Goal: Information Seeking & Learning: Learn about a topic

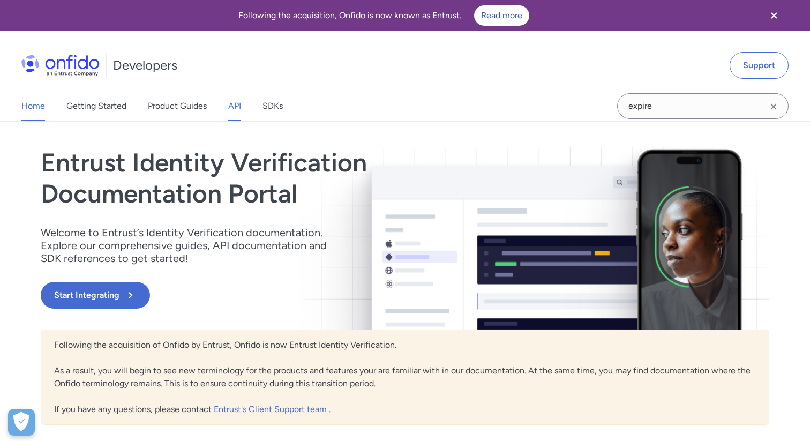
click at [233, 107] on link "API" at bounding box center [234, 106] width 13 height 30
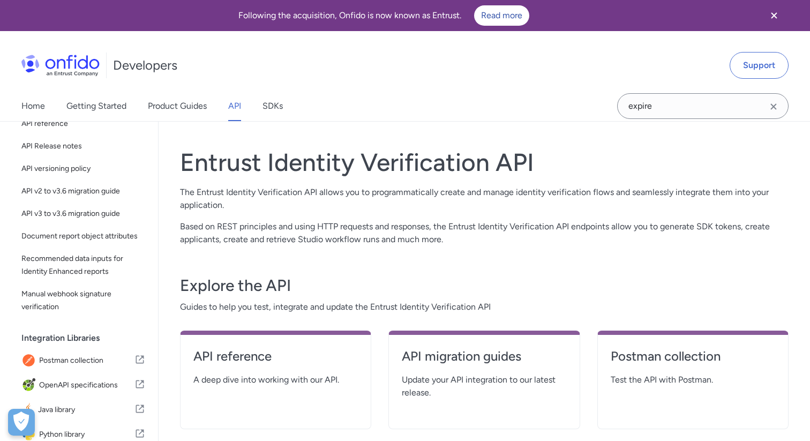
scroll to position [161, 0]
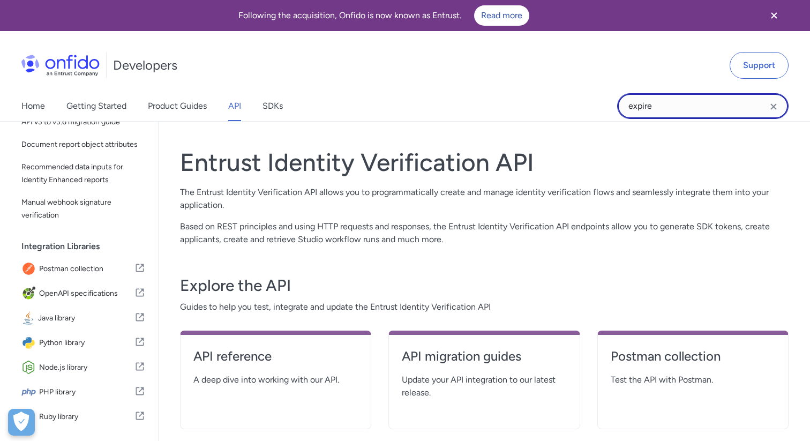
click at [690, 102] on input "expire" at bounding box center [703, 106] width 172 height 26
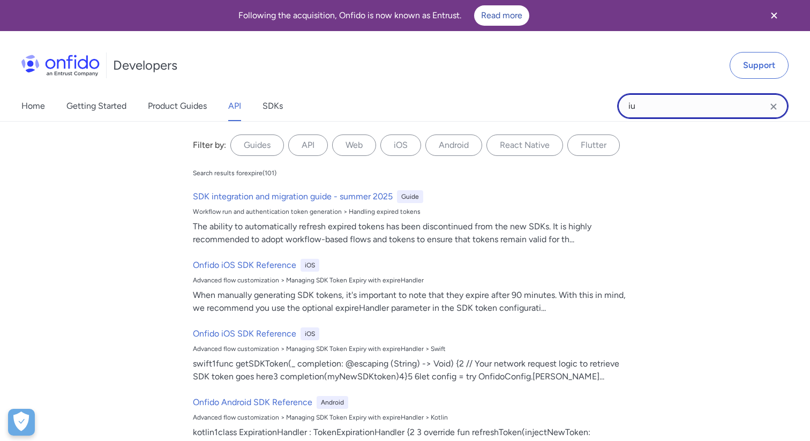
type input "i"
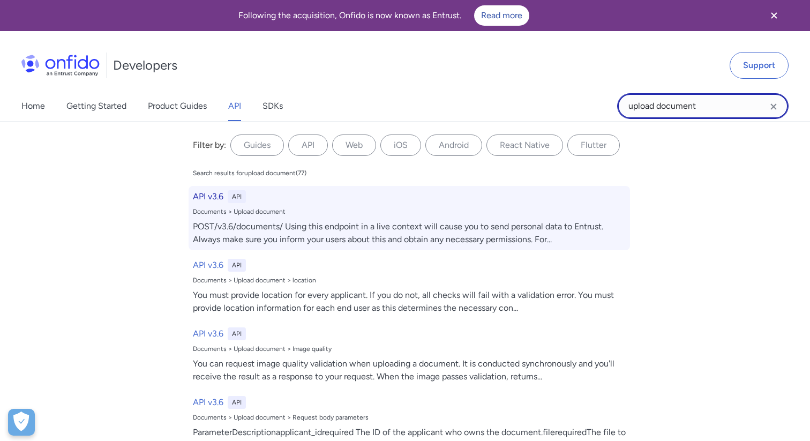
type input "upload document"
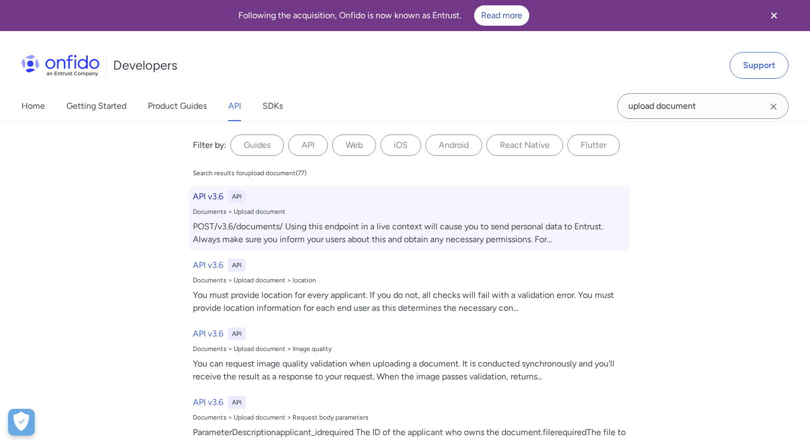
click at [291, 199] on div "API v3.6 API" at bounding box center [409, 196] width 433 height 13
select select "http"
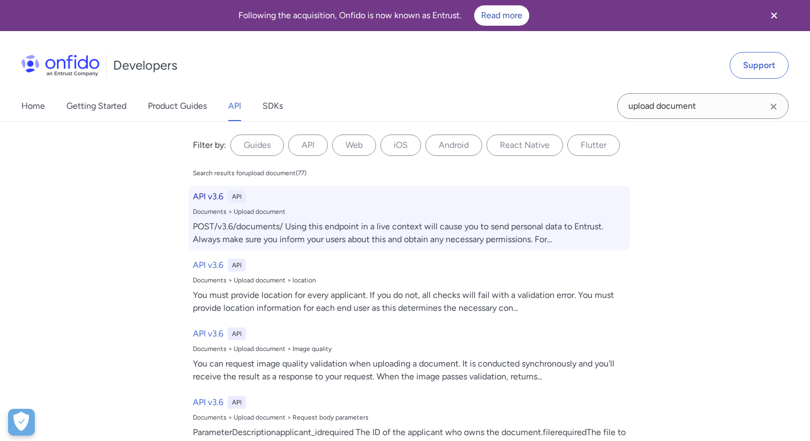
select select "http"
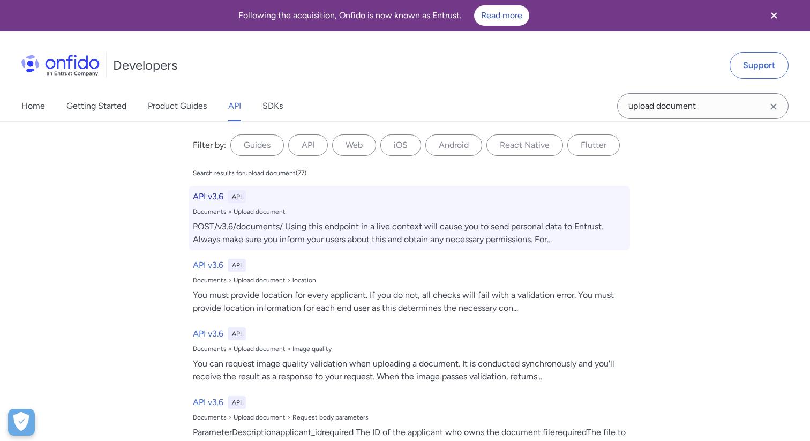
select select "http"
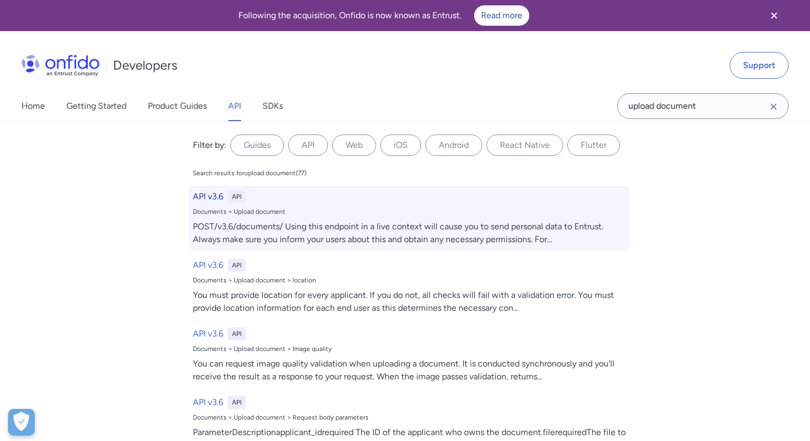
select select "http"
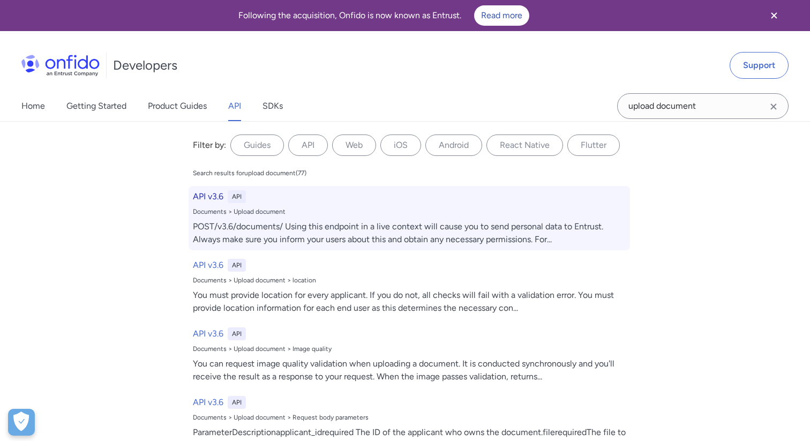
select select "http"
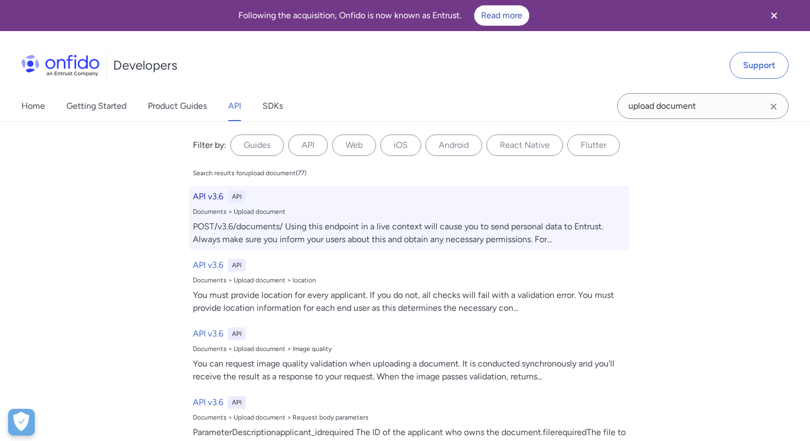
select select "http"
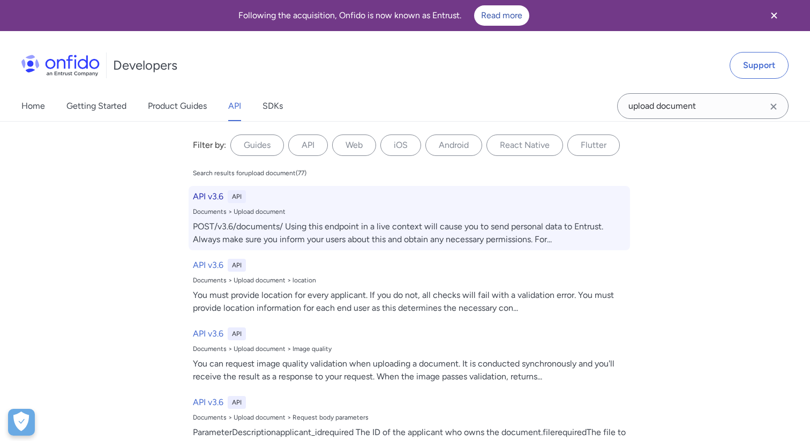
select select "http"
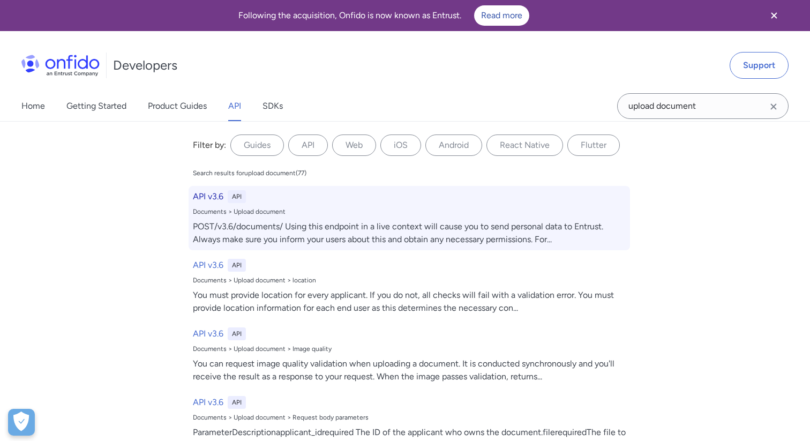
select select "http"
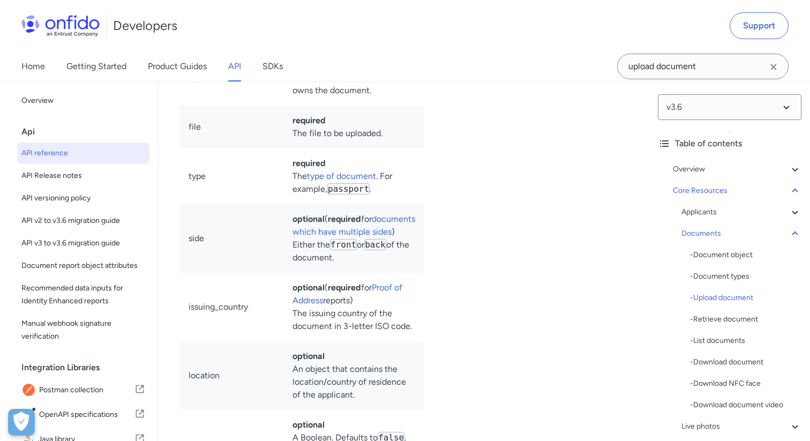
scroll to position [0, 6]
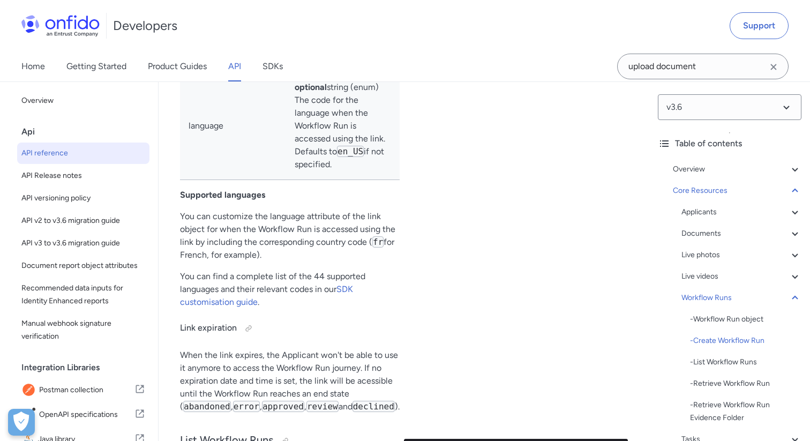
scroll to position [29784, 0]
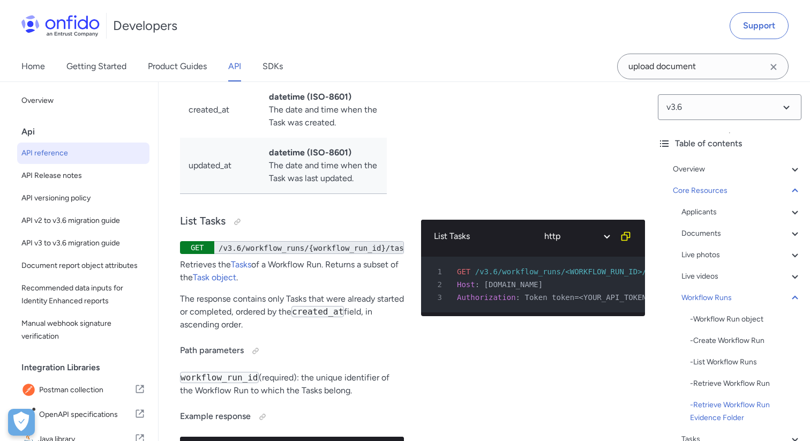
scroll to position [31871, 0]
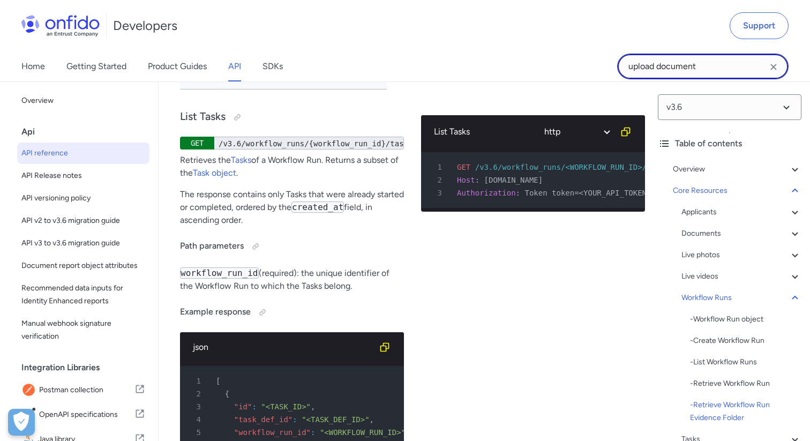
click at [710, 66] on input "upload document" at bounding box center [703, 67] width 172 height 26
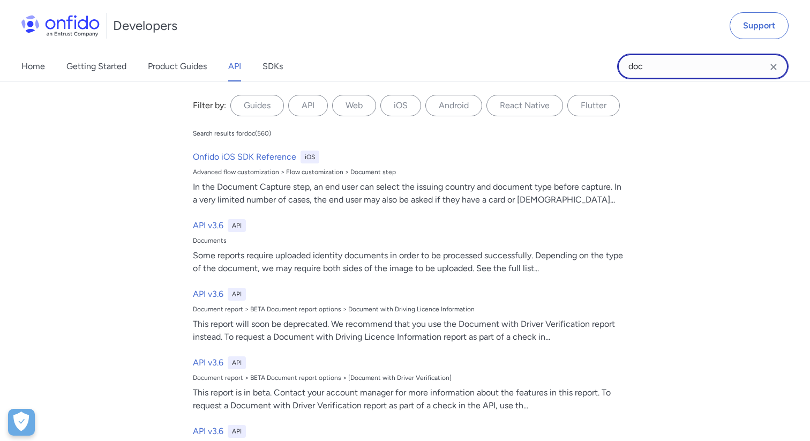
paste input "ument_id"
type input "document_id"
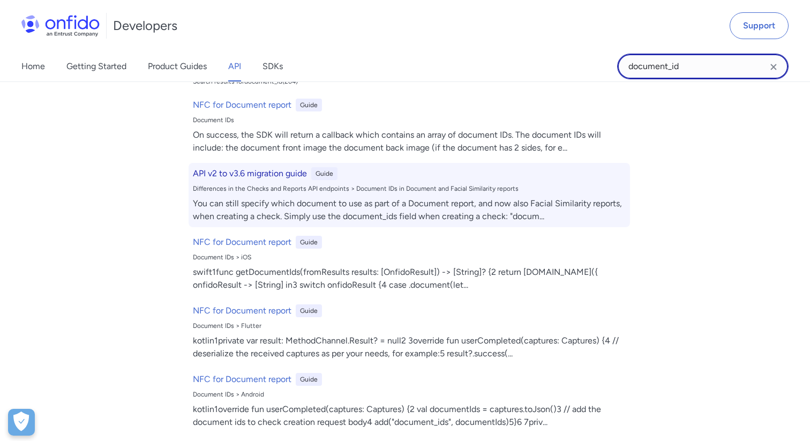
scroll to position [55, 0]
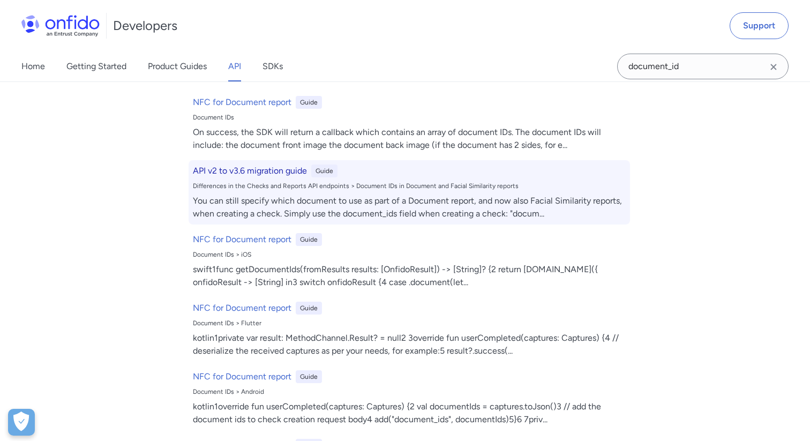
click at [345, 178] on div "API v2 to v3.6 migration guide Guide Differences in the Checks and Reports API …" at bounding box center [410, 192] width 442 height 64
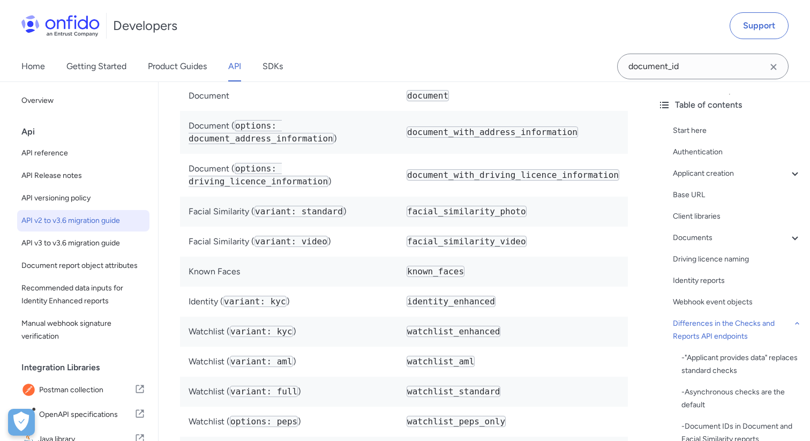
scroll to position [4863, 0]
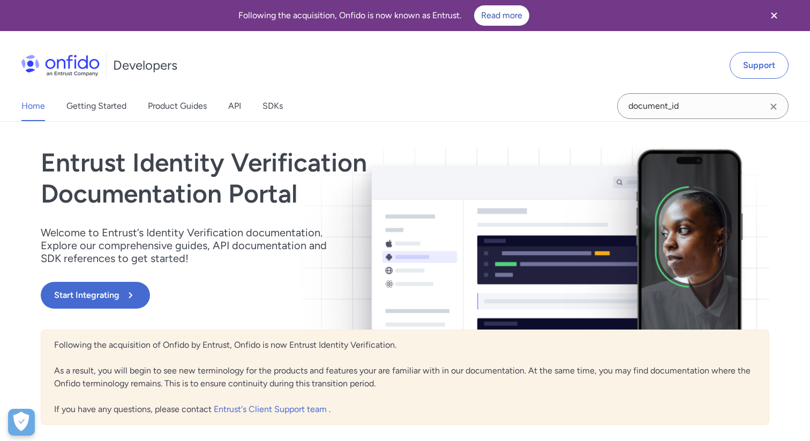
click at [243, 109] on div "Home Getting Started Product Guides API SDKs" at bounding box center [163, 106] width 326 height 30
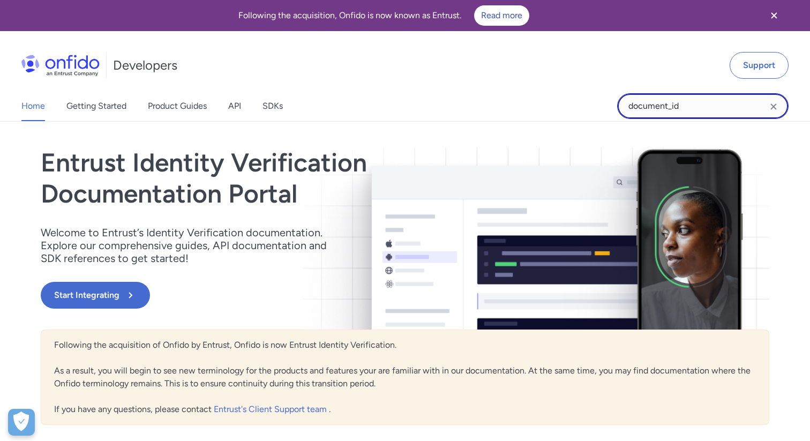
click at [713, 106] on input "document_id" at bounding box center [703, 106] width 172 height 26
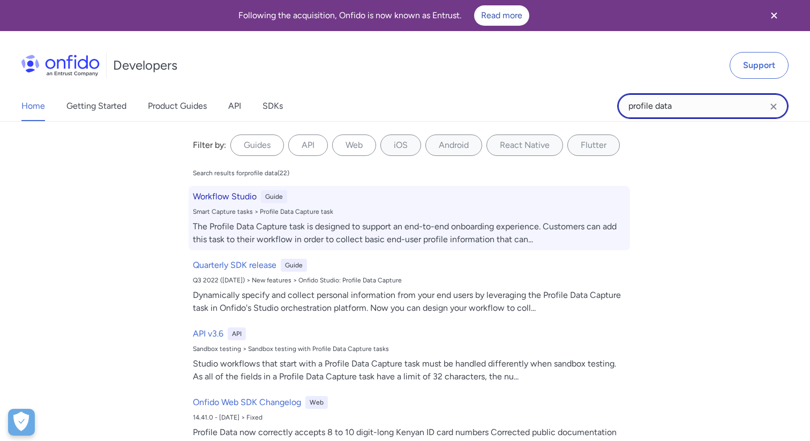
type input "profile data"
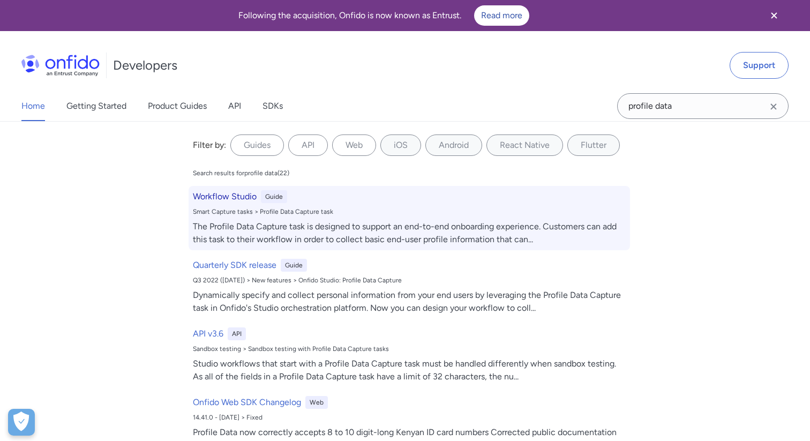
click at [488, 217] on div "Workflow Studio Guide Smart Capture tasks > Profile Data Capture task The Profi…" at bounding box center [410, 218] width 442 height 64
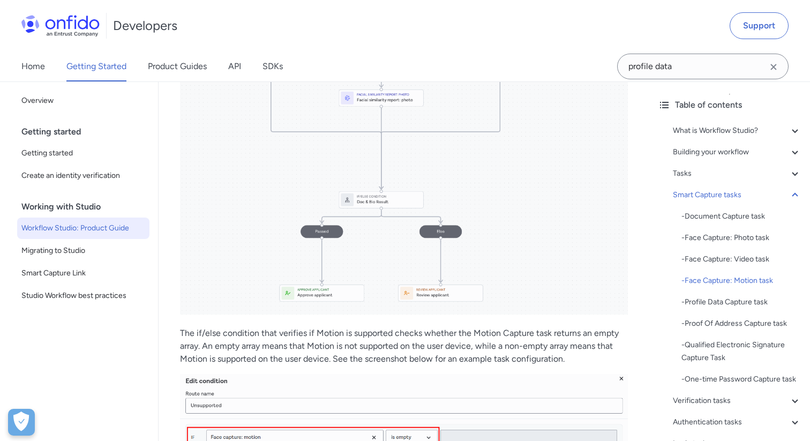
scroll to position [4747, 0]
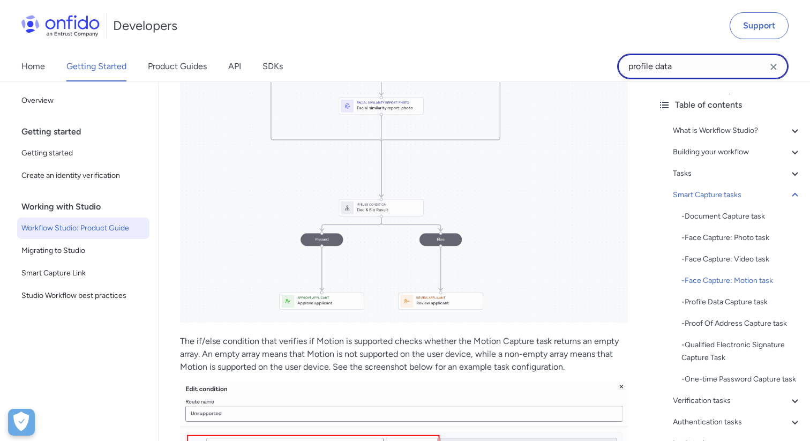
click at [712, 70] on input "profile data" at bounding box center [703, 67] width 172 height 26
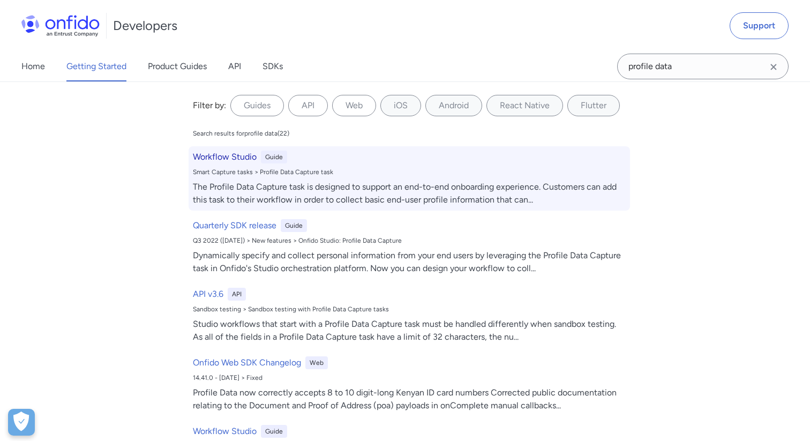
click at [368, 169] on div "Smart Capture tasks > Profile Data Capture task" at bounding box center [409, 172] width 433 height 9
click at [351, 183] on div "The Profile Data Capture task is designed to support an end-to-end onboarding e…" at bounding box center [409, 194] width 433 height 26
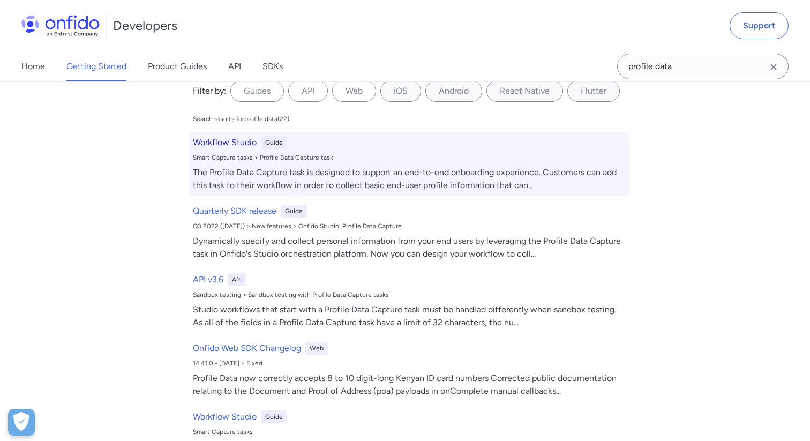
scroll to position [0, 0]
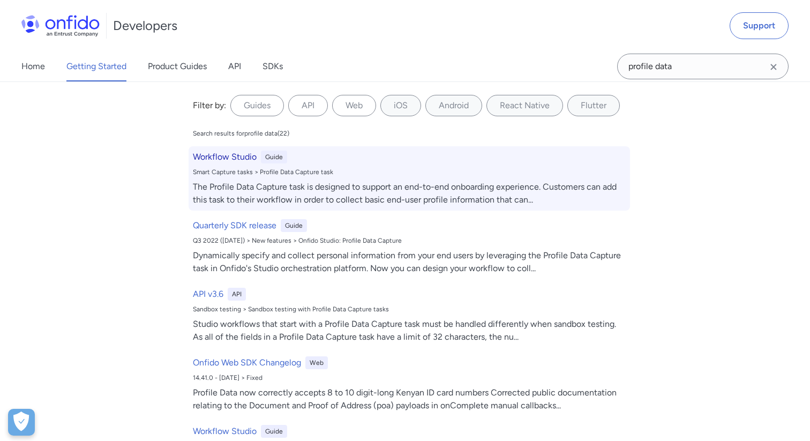
click at [347, 186] on div "The Profile Data Capture task is designed to support an end-to-end onboarding e…" at bounding box center [409, 194] width 433 height 26
click at [240, 157] on h6 "Workflow Studio" at bounding box center [225, 157] width 64 height 13
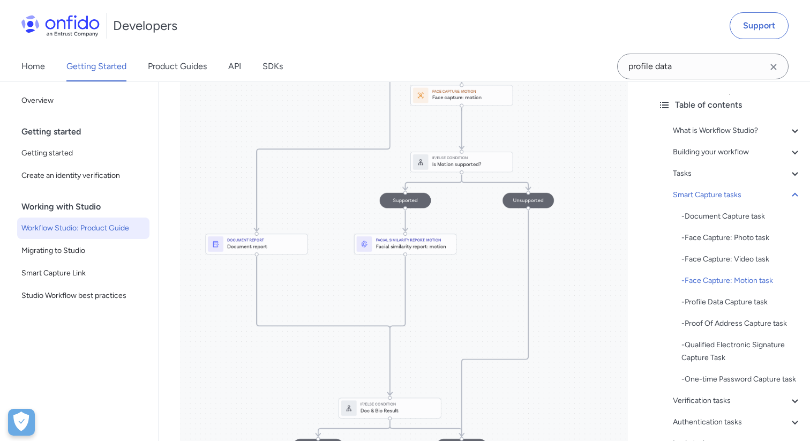
scroll to position [5343, 0]
